Goal: Complete application form: Complete application form

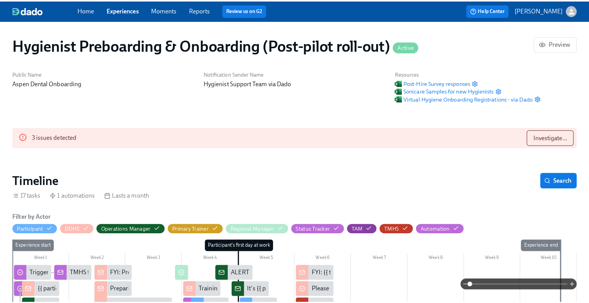
scroll to position [0, 8473]
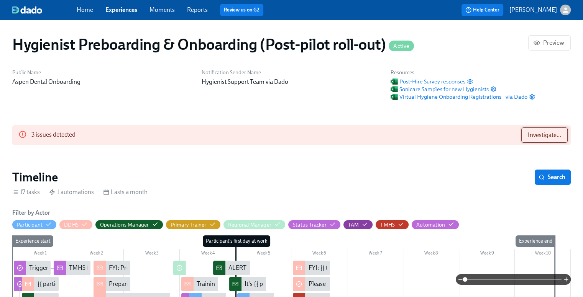
click at [546, 135] on span "Investigate..." at bounding box center [544, 135] width 33 height 8
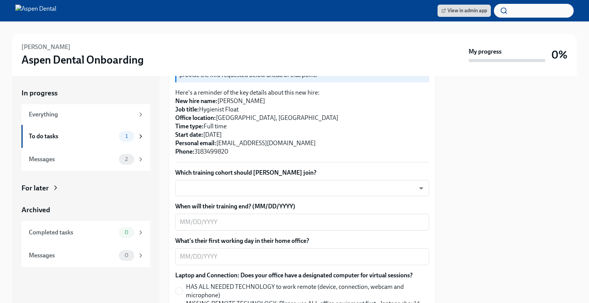
scroll to position [210, 0]
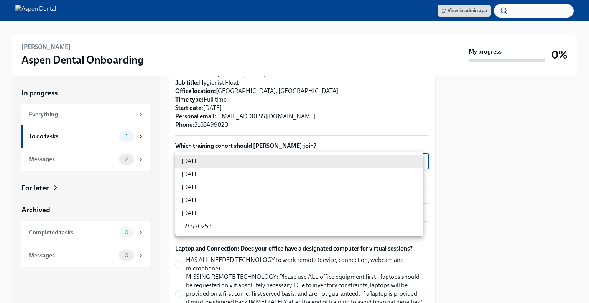
click at [246, 160] on body "View in admin app Therah Jones Aspen Dental Onboarding My progress 0% In progre…" at bounding box center [294, 151] width 589 height 303
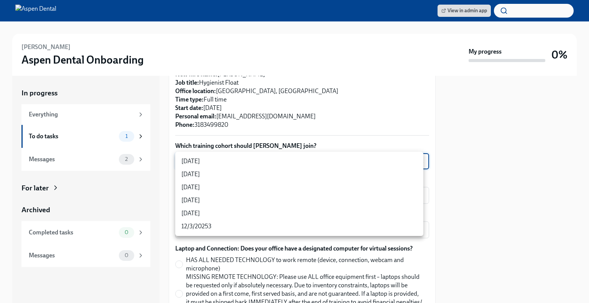
click at [205, 200] on li "10/22/2025" at bounding box center [299, 200] width 248 height 13
type input "jeD9UGOIS"
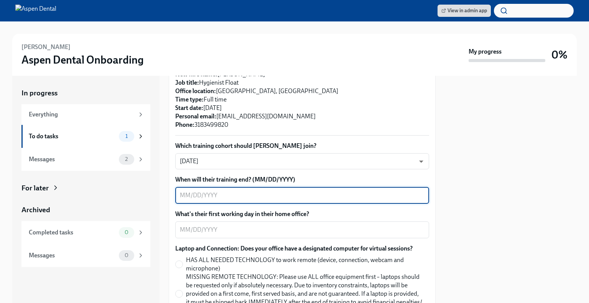
click at [346, 194] on textarea "When will their training end? (MM/DD/YYYY)" at bounding box center [302, 195] width 244 height 9
type textarea "10/24/2025"
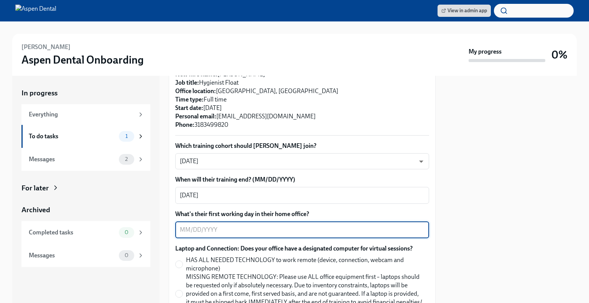
click at [300, 231] on textarea "What's their first working day in their home office?" at bounding box center [302, 229] width 244 height 9
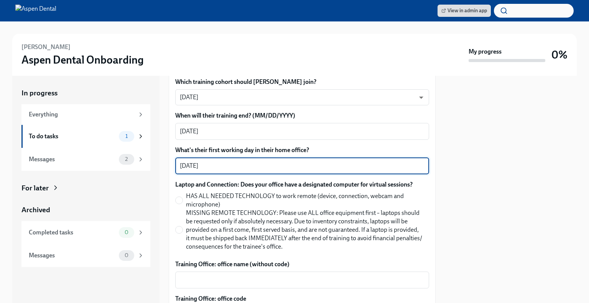
scroll to position [279, 0]
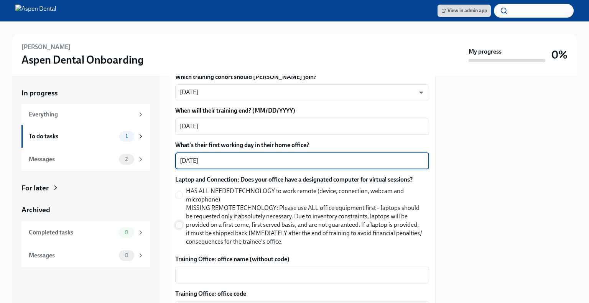
type textarea "10/27/2025"
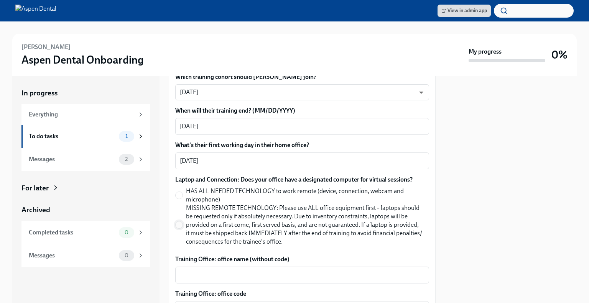
click at [179, 226] on input "MISSING REMOTE TECHNOLOGY: Please use ALL office equipment first – laptops shou…" at bounding box center [179, 224] width 7 height 7
radio input "true"
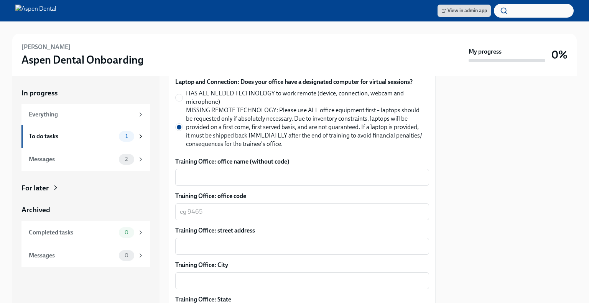
scroll to position [377, 0]
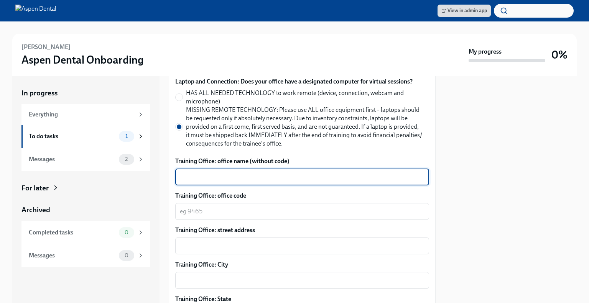
click at [242, 177] on textarea "Training Office: office name (without code)" at bounding box center [302, 176] width 244 height 9
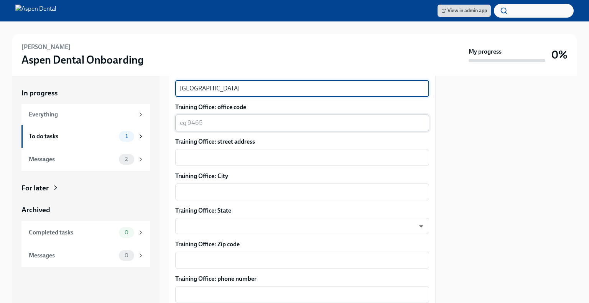
scroll to position [399, 0]
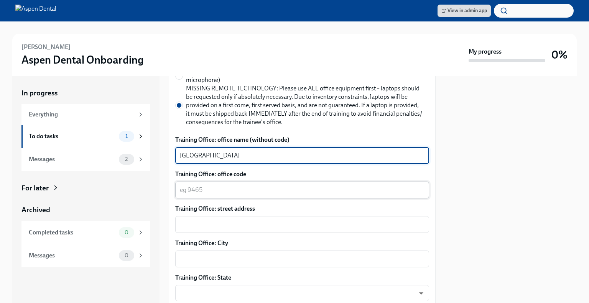
type textarea "Bossier City"
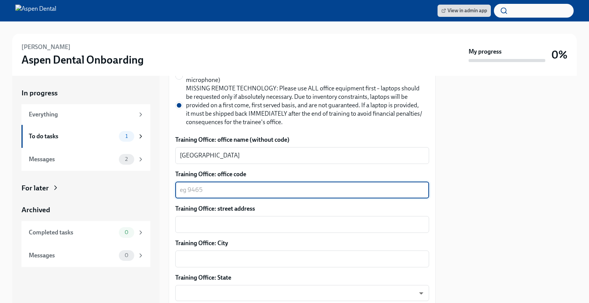
click at [288, 191] on textarea "Training Office: office code" at bounding box center [302, 189] width 244 height 9
type textarea "3090"
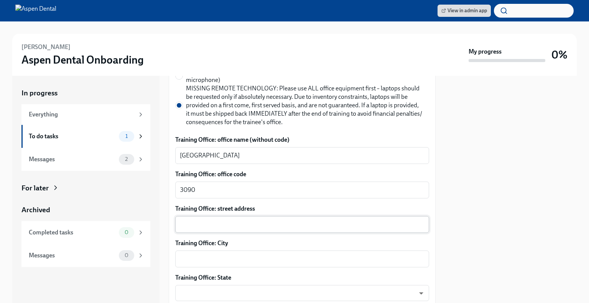
click at [209, 230] on div "x ​" at bounding box center [302, 224] width 254 height 17
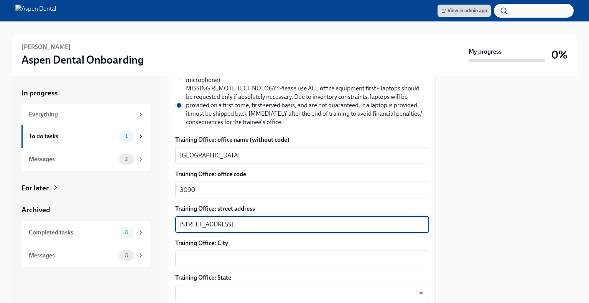
type textarea "2494 Airline Dr Ste 100"
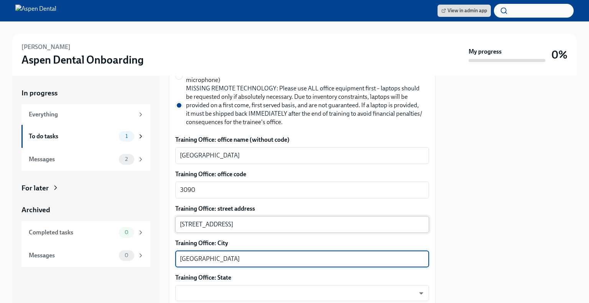
type textarea "Bossier City"
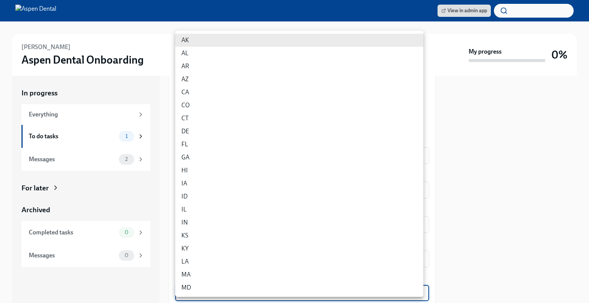
click at [239, 297] on body "View in admin app Therah Jones Aspen Dental Onboarding My progress 0% In progre…" at bounding box center [294, 151] width 589 height 303
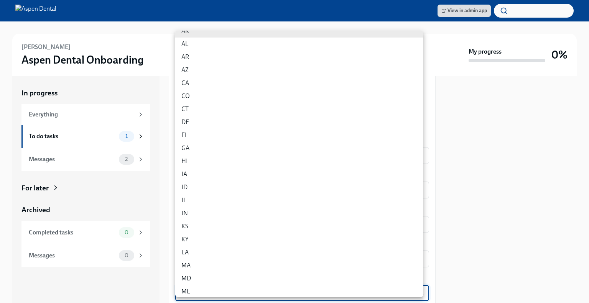
scroll to position [10, 0]
click at [221, 253] on li "LA" at bounding box center [299, 251] width 248 height 13
type input "bka6SYEVz"
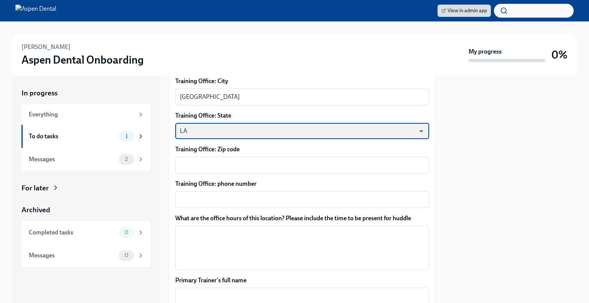
scroll to position [561, 0]
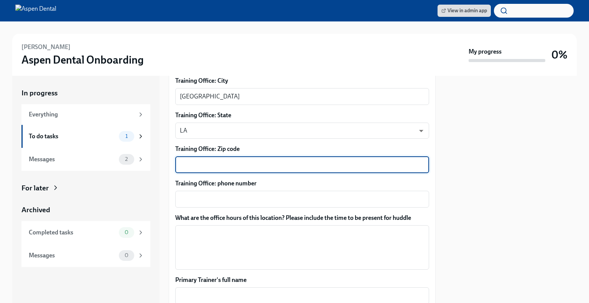
click at [235, 162] on textarea "Training Office: Zip code" at bounding box center [302, 164] width 244 height 9
type textarea "71111"
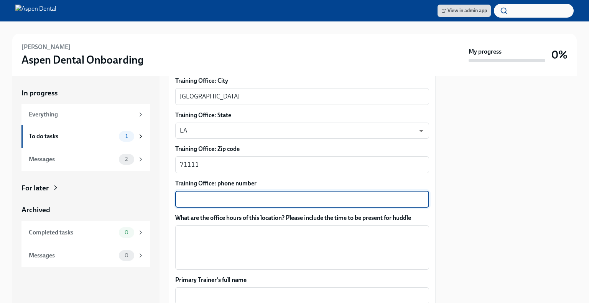
click at [233, 200] on textarea "Training Office: phone number" at bounding box center [302, 199] width 244 height 9
type textarea "318-317-7808"
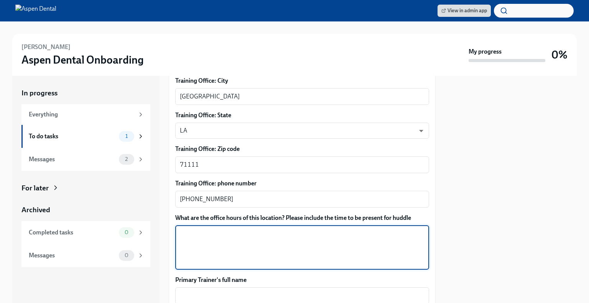
click at [239, 238] on textarea "What are the office hours of this location? Please include the time to be prese…" at bounding box center [302, 247] width 244 height 37
click at [192, 236] on textarea "Mon - 7:30am-5 Tu" at bounding box center [302, 247] width 244 height 37
click at [192, 241] on textarea "Mon/Wed - 7:30am-5 Tu" at bounding box center [302, 247] width 244 height 37
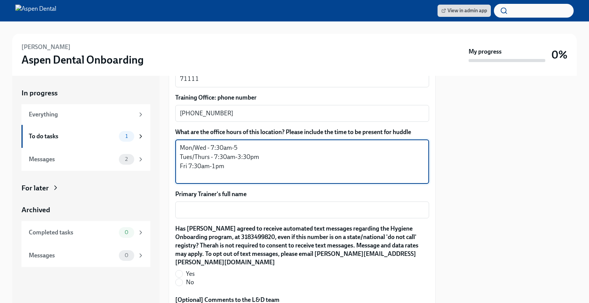
scroll to position [648, 0]
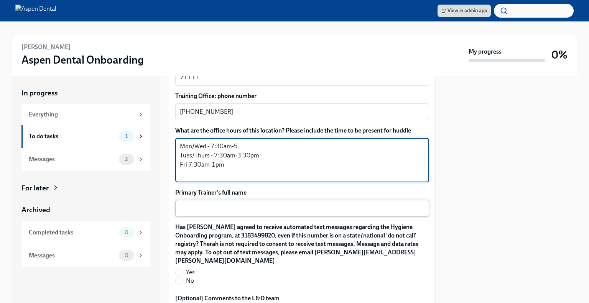
type textarea "Mon/Wed - 7:30am-5 Tues/Thurs - 7:30am-3:30pm Fri 7:30am-1pm"
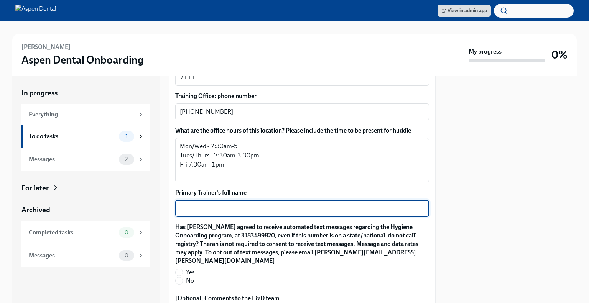
click at [204, 204] on textarea "Primary Trainer's full name" at bounding box center [302, 208] width 244 height 9
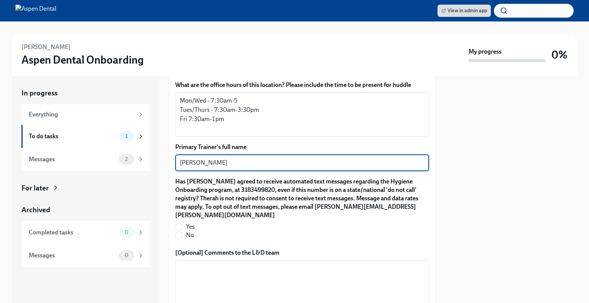
scroll to position [694, 0]
type textarea "Shemika Blake"
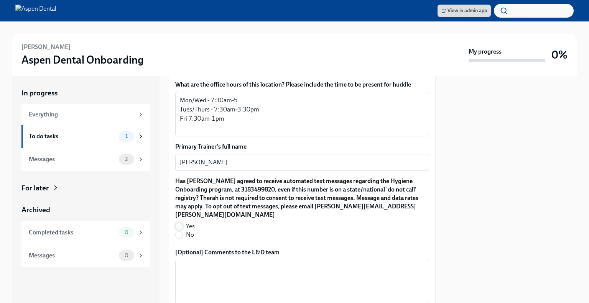
click at [179, 223] on input "Yes" at bounding box center [179, 226] width 7 height 7
radio input "true"
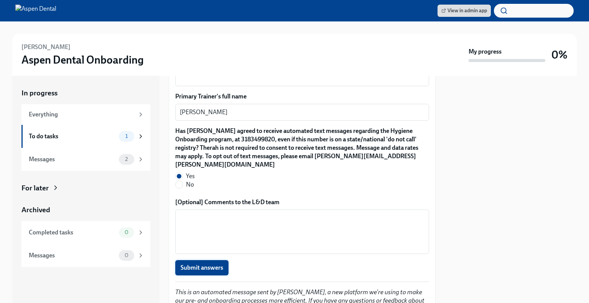
scroll to position [777, 0]
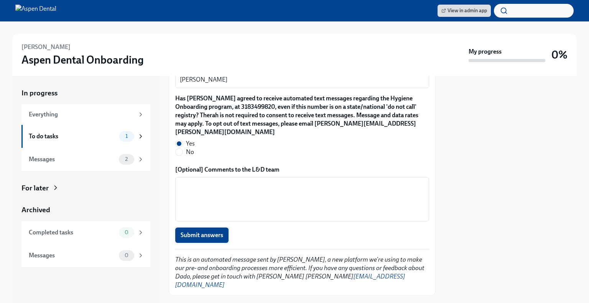
click at [197, 231] on span "Submit answers" at bounding box center [201, 235] width 43 height 8
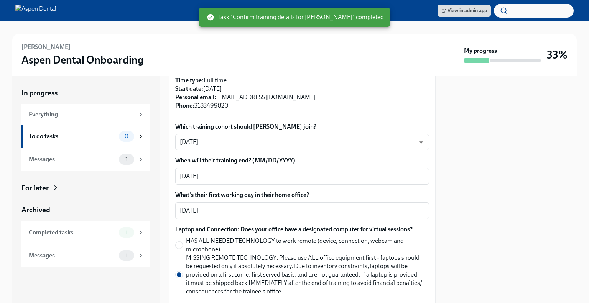
scroll to position [0, 0]
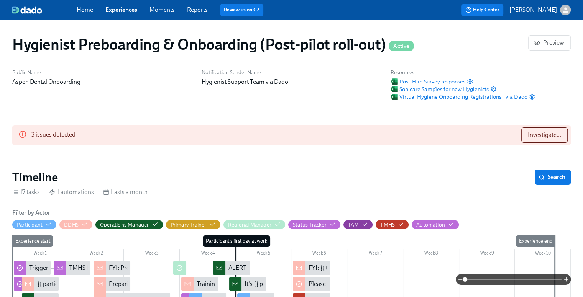
scroll to position [0, 8473]
click at [178, 74] on h6 "Public Name" at bounding box center [102, 72] width 180 height 7
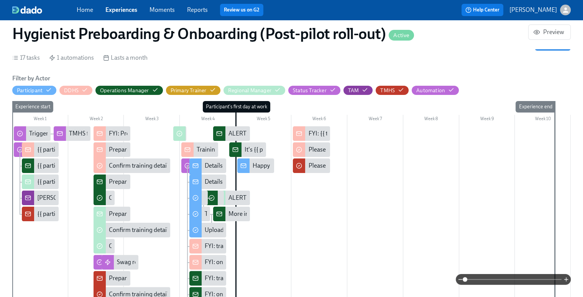
scroll to position [0, 0]
